Goal: Information Seeking & Learning: Check status

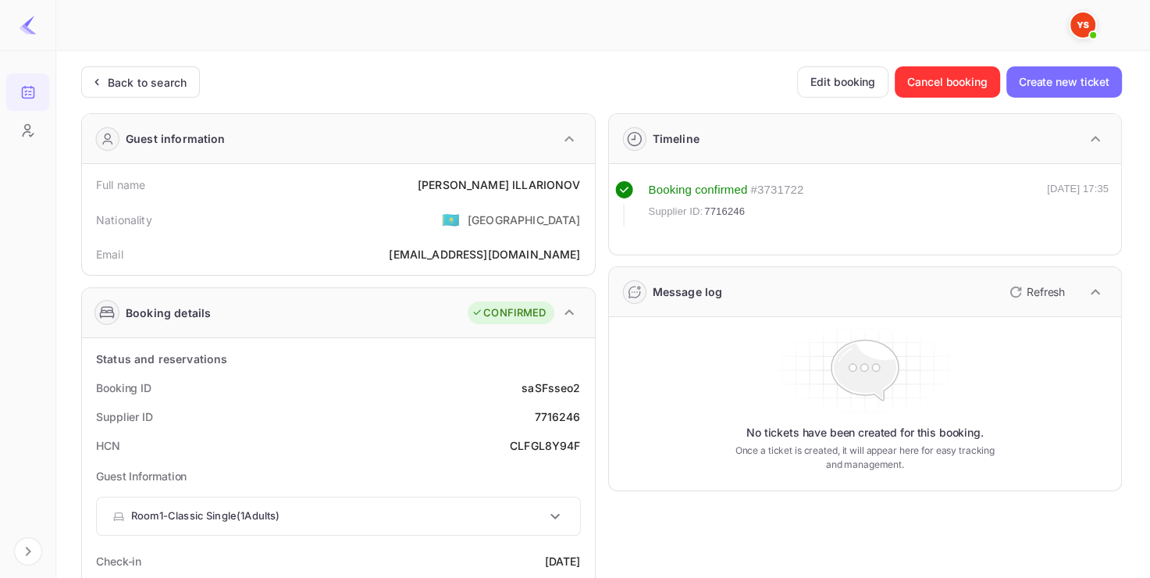
click at [144, 70] on div "Back to search" at bounding box center [140, 81] width 119 height 31
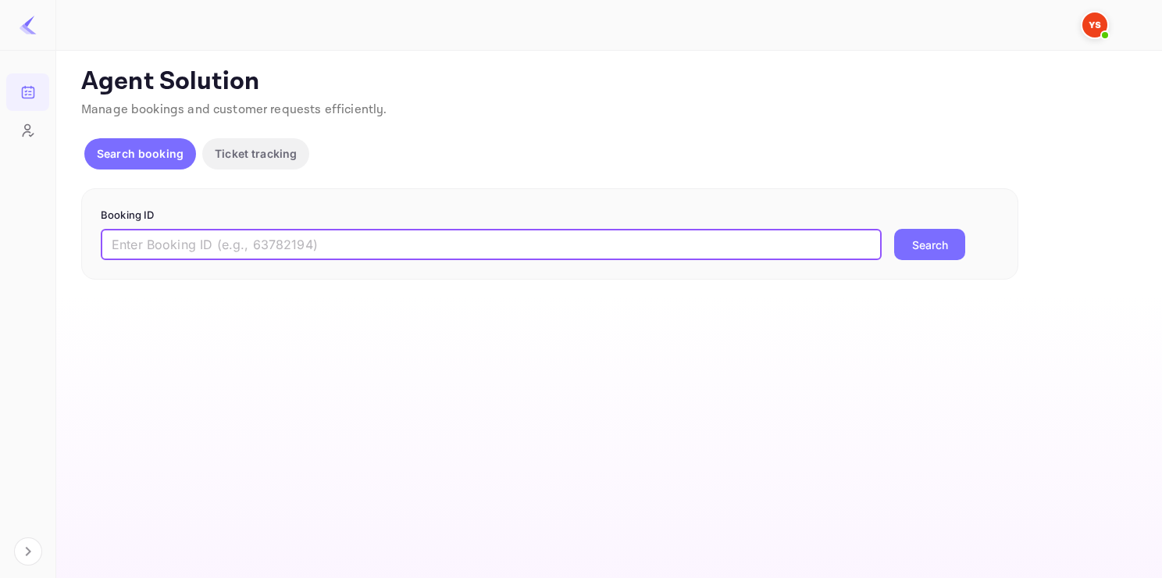
paste input "9657929"
click at [276, 235] on input "text" at bounding box center [491, 244] width 781 height 31
type input "9657929"
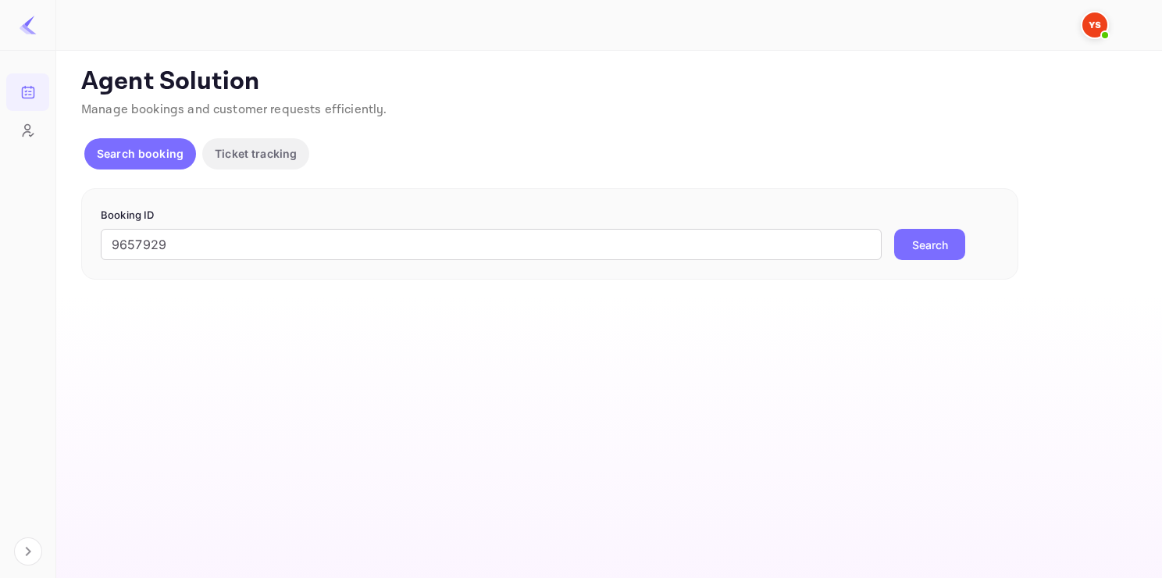
click at [928, 250] on button "Search" at bounding box center [929, 244] width 71 height 31
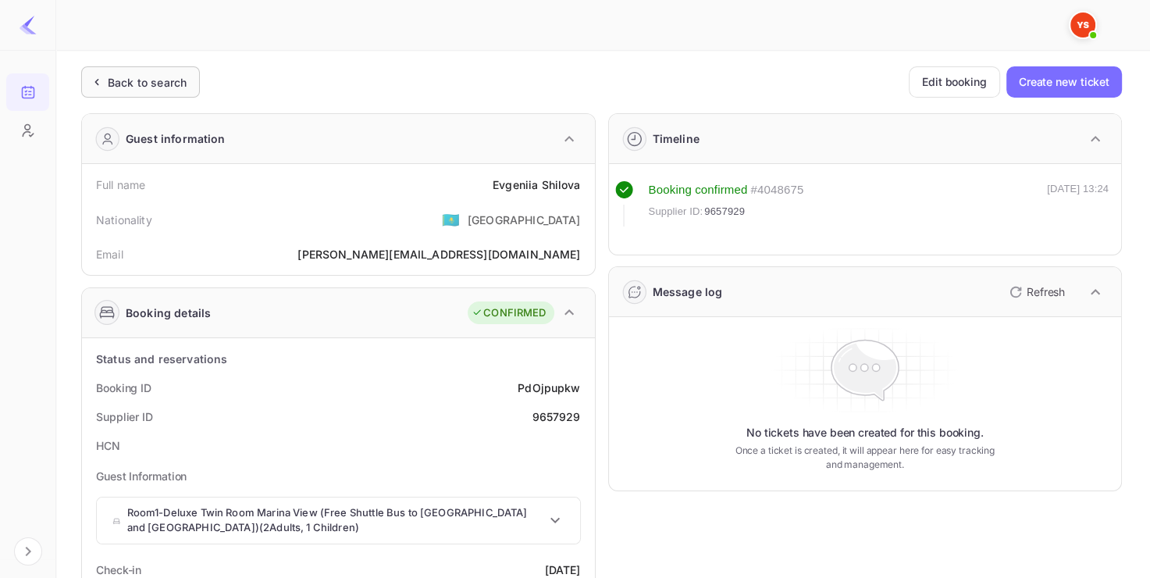
click at [172, 81] on div "Back to search" at bounding box center [147, 82] width 79 height 16
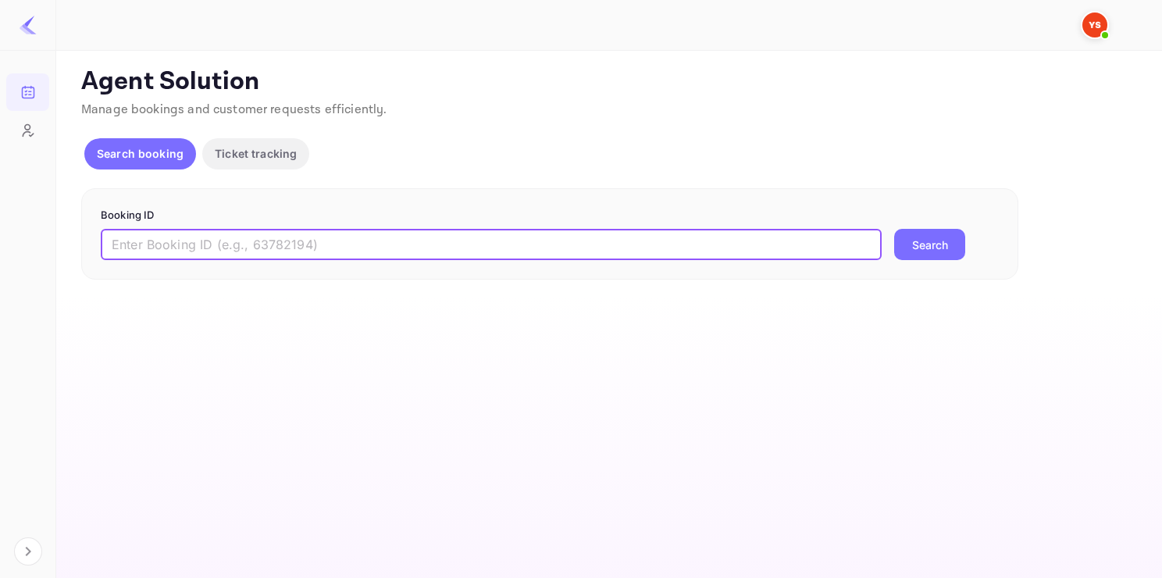
click at [240, 256] on input "text" at bounding box center [491, 244] width 781 height 31
paste input "9603690"
type input "9603690"
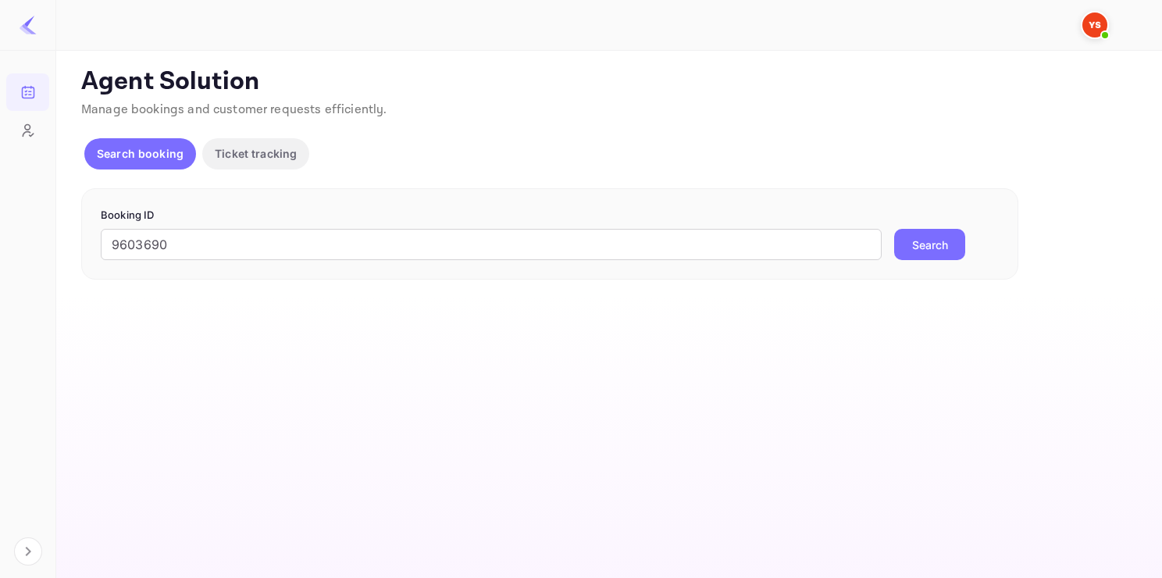
click at [946, 241] on button "Search" at bounding box center [929, 244] width 71 height 31
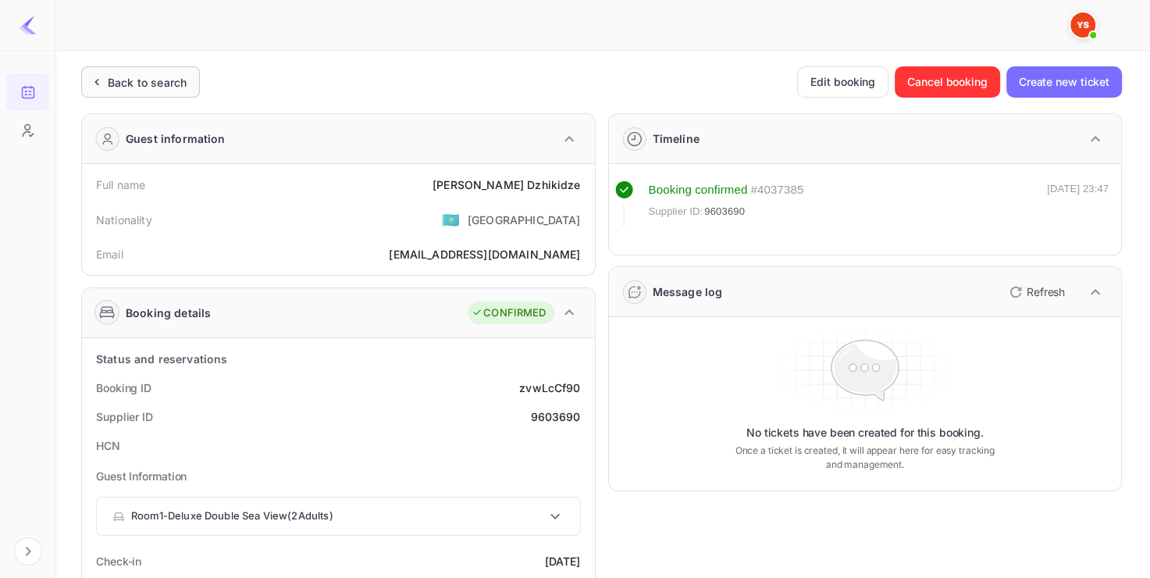
click at [147, 91] on div "Back to search" at bounding box center [140, 81] width 119 height 31
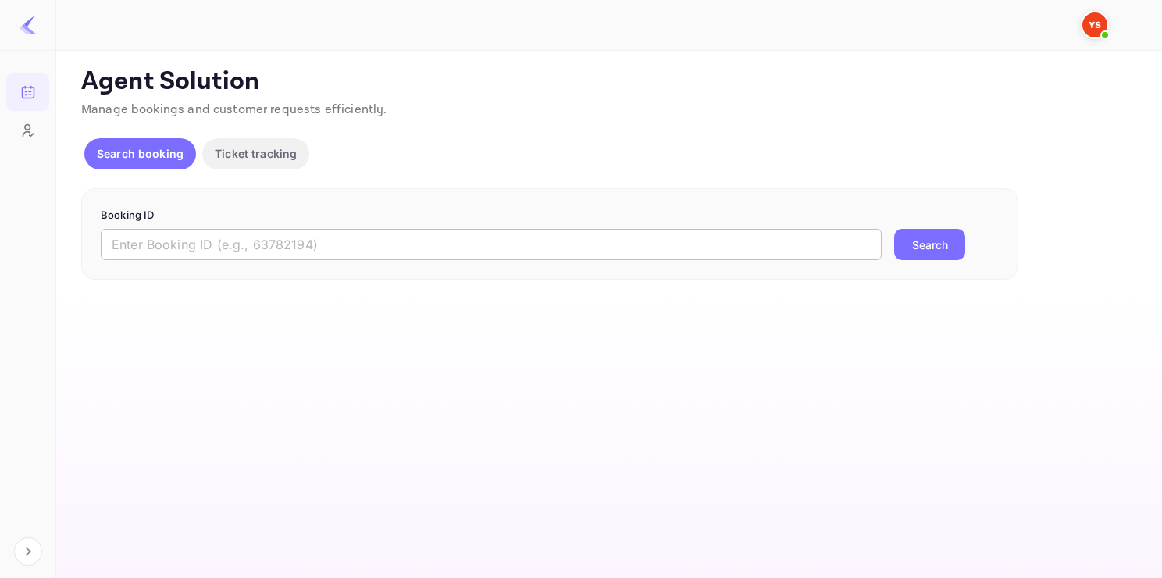
paste input "9603747"
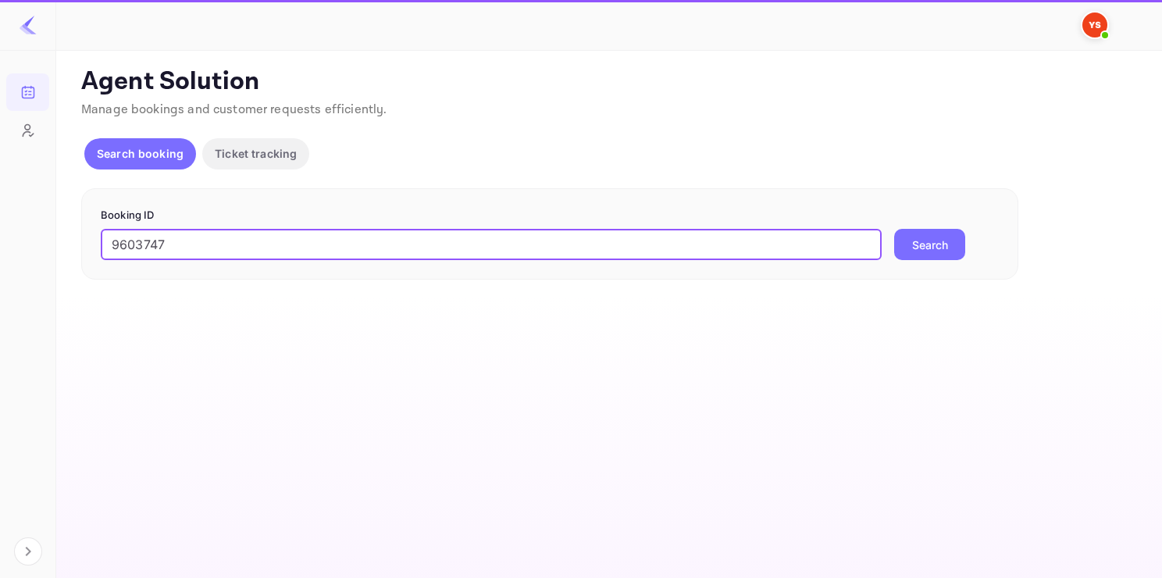
click at [237, 255] on input "9603747" at bounding box center [491, 244] width 781 height 31
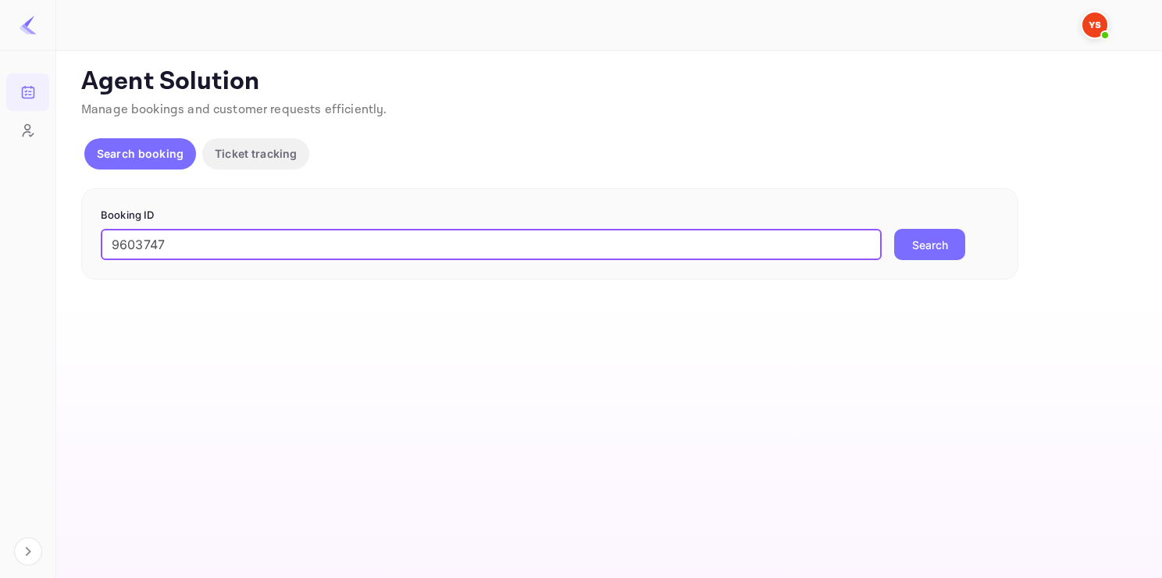
type input "9603747"
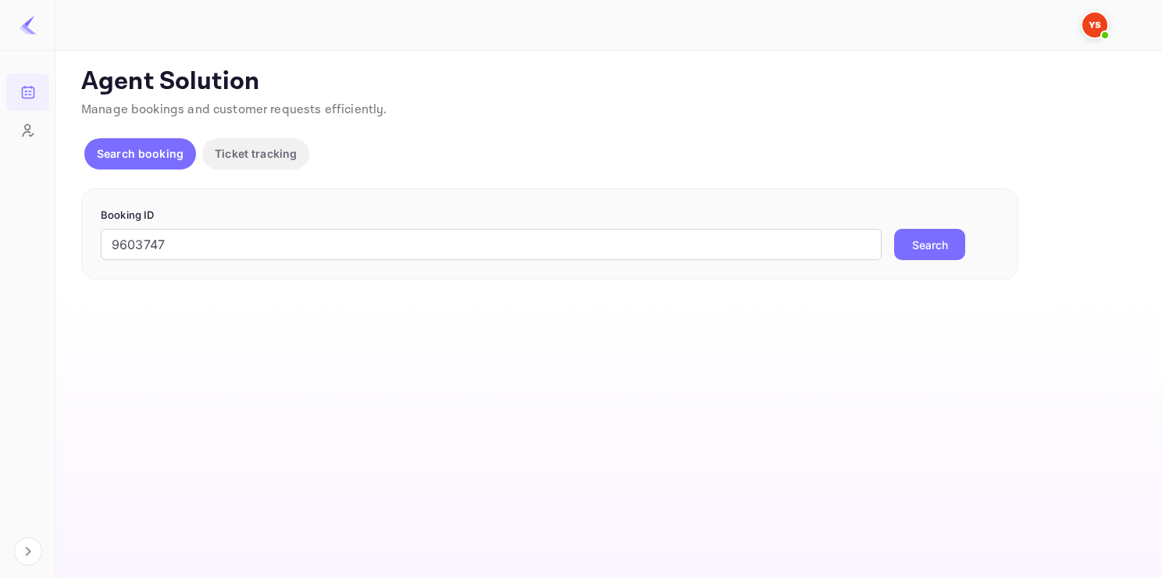
click at [910, 230] on button "Search" at bounding box center [929, 244] width 71 height 31
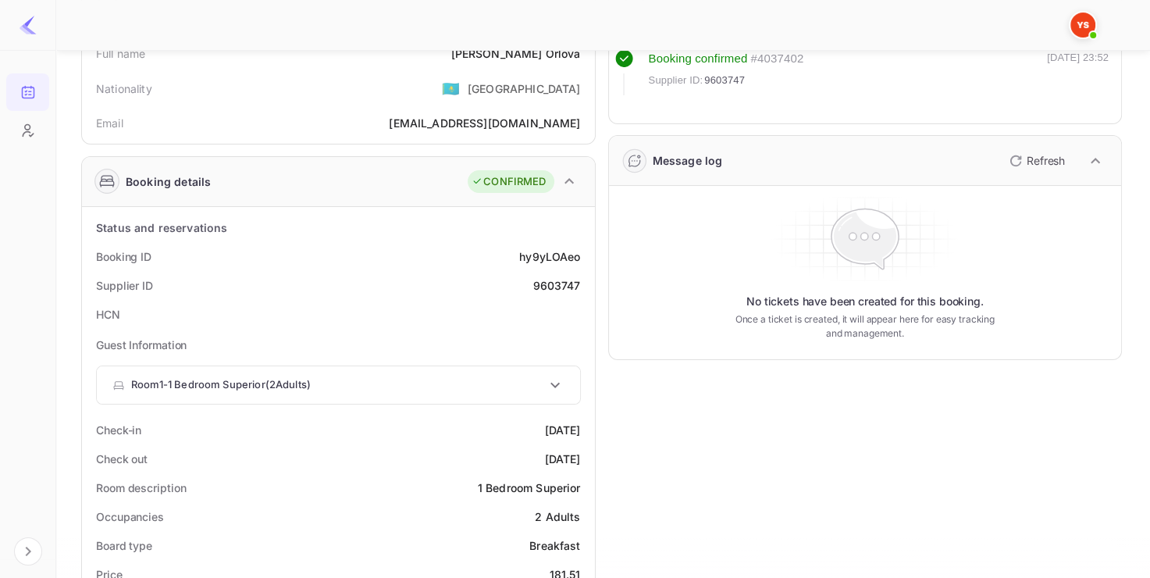
scroll to position [133, 0]
